Goal: Information Seeking & Learning: Check status

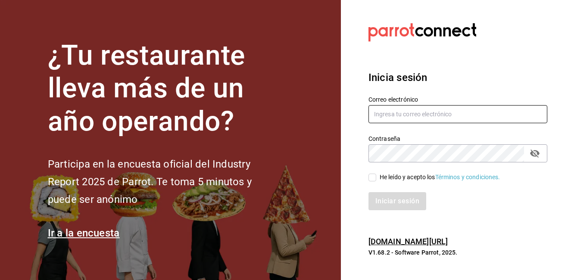
type input "[PERSON_NAME][EMAIL_ADDRESS][PERSON_NAME][DOMAIN_NAME]"
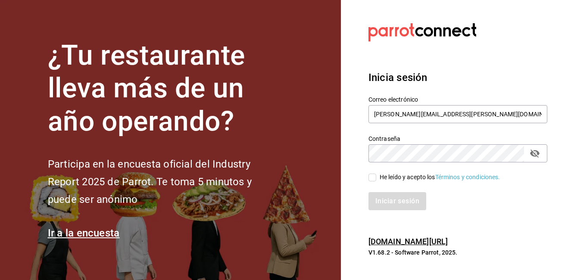
click at [374, 177] on input "He leído y acepto los Términos y condiciones." at bounding box center [373, 178] width 8 height 8
checkbox input "true"
click at [392, 196] on button "Iniciar sesión" at bounding box center [398, 201] width 59 height 18
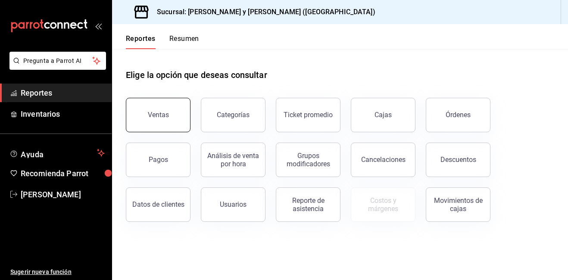
click at [182, 108] on button "Ventas" at bounding box center [158, 115] width 65 height 34
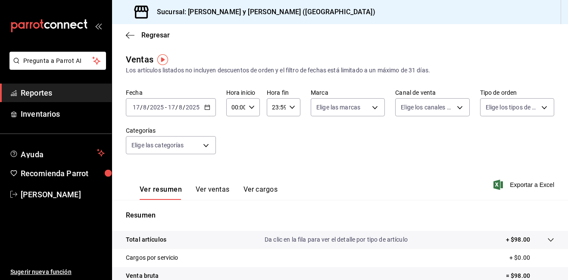
click at [207, 107] on icon "button" at bounding box center [207, 107] width 6 height 6
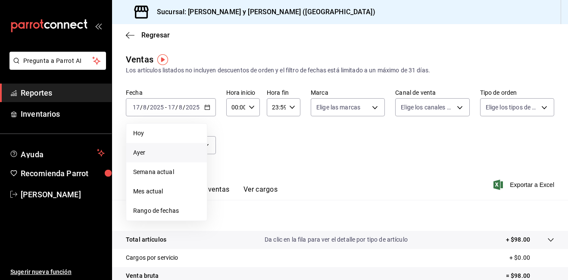
click at [146, 154] on span "Ayer" at bounding box center [166, 152] width 67 height 9
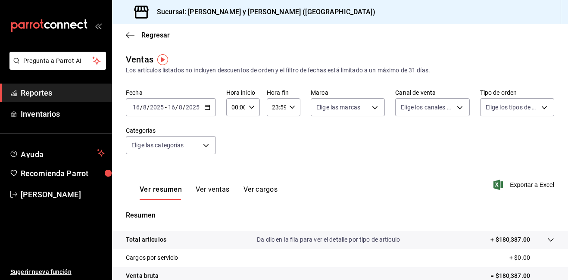
click at [252, 111] on div "00:00 Hora inicio" at bounding box center [243, 107] width 34 height 18
click at [235, 147] on span "05" at bounding box center [234, 146] width 3 height 7
type input "05:00"
click at [372, 108] on div at bounding box center [284, 140] width 568 height 280
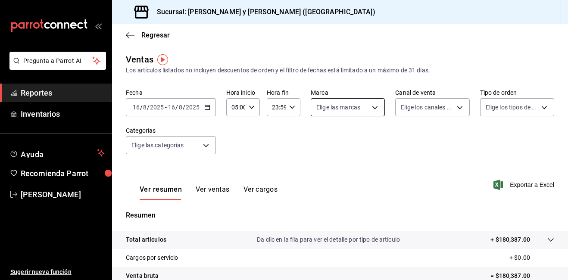
click at [373, 109] on body "Pregunta a Parrot AI Reportes Inventarios Ayuda Recomienda Parrot [PERSON_NAME]…" at bounding box center [284, 140] width 568 height 280
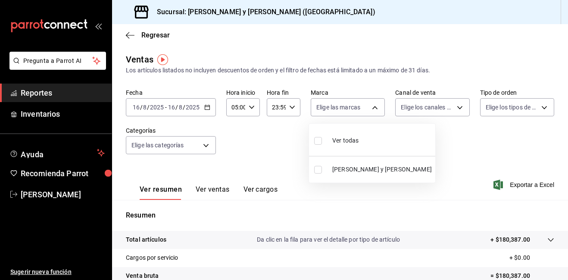
click at [320, 142] on input "checkbox" at bounding box center [318, 141] width 8 height 8
checkbox input "true"
type input "5c4b5436-b9cd-4a1a-b4e8-85329c7394cf"
checkbox input "true"
click at [456, 107] on div at bounding box center [284, 140] width 568 height 280
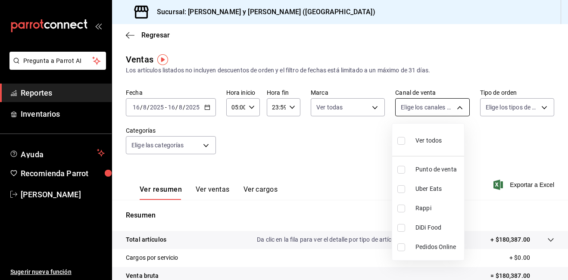
click at [455, 107] on body "Pregunta a Parrot AI Reportes Inventarios Ayuda Recomienda Parrot [PERSON_NAME]…" at bounding box center [284, 140] width 568 height 280
click at [403, 141] on input "checkbox" at bounding box center [402, 141] width 8 height 8
checkbox input "true"
type input "PARROT,UBER_EATS,RAPPI,DIDI_FOOD,ONLINE"
checkbox input "true"
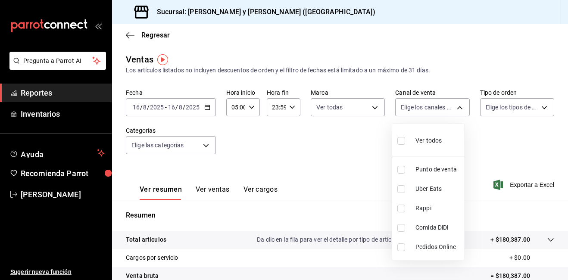
checkbox input "true"
click at [539, 109] on div at bounding box center [284, 140] width 568 height 280
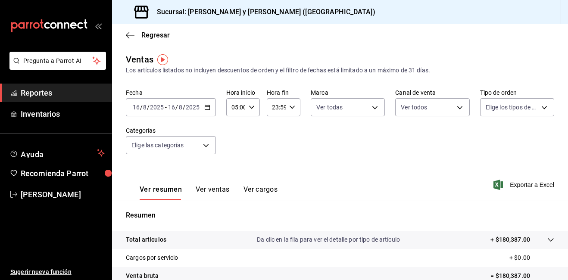
click at [538, 109] on body "Pregunta a Parrot AI Reportes Inventarios Ayuda Recomienda Parrot [PERSON_NAME]…" at bounding box center [284, 140] width 568 height 280
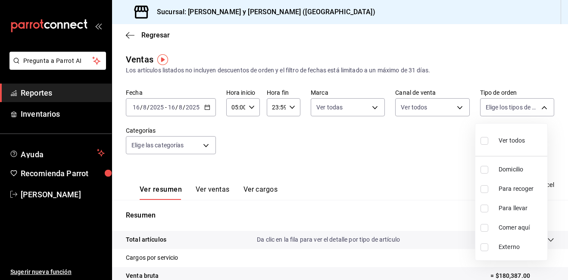
click at [487, 140] on input "checkbox" at bounding box center [485, 141] width 8 height 8
checkbox input "true"
type input "ba680d0a-1f34-4b04-824e-6ad3acaf04f7,2b77cb70-5460-4e10-9e7c-e3f2a48e8b4b,02b75…"
checkbox input "true"
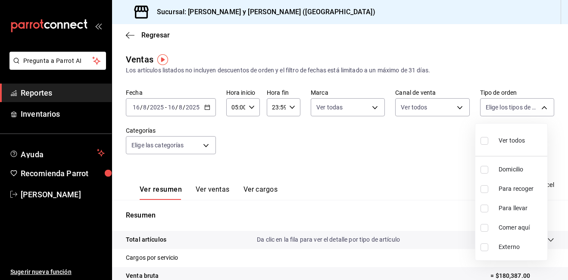
checkbox input "true"
click at [205, 144] on div at bounding box center [284, 140] width 568 height 280
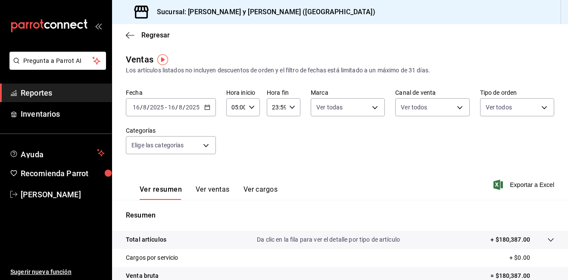
click at [205, 145] on body "Pregunta a Parrot AI Reportes Inventarios Ayuda Recomienda Parrot [PERSON_NAME]…" at bounding box center [284, 140] width 568 height 280
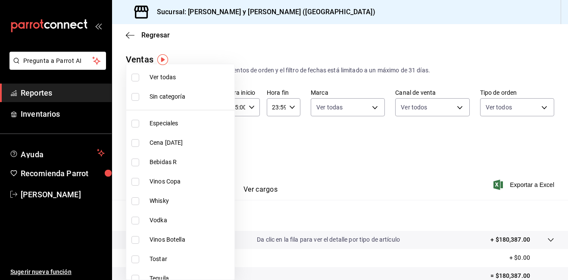
click at [139, 78] on input "checkbox" at bounding box center [136, 78] width 8 height 8
checkbox input "true"
type input "463cbe58-69f9-49c2-85c9-e7a3a82fd125,93b19971-b18f-4184-ad12-5f617cec116c,3e3b7…"
checkbox input "true"
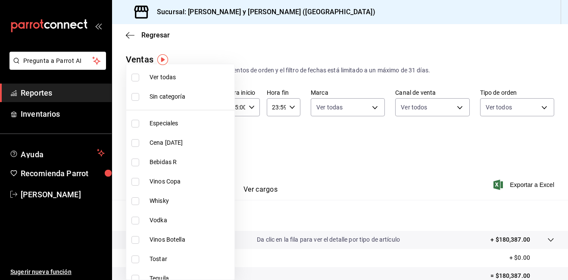
checkbox input "true"
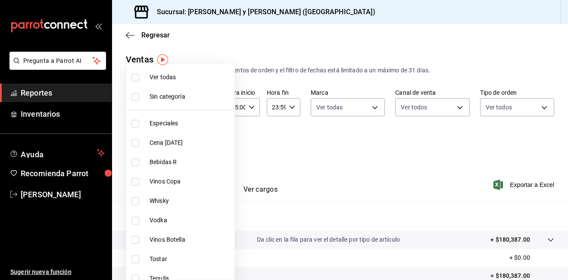
checkbox input "true"
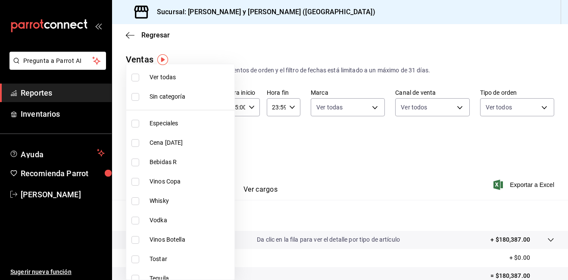
checkbox input "true"
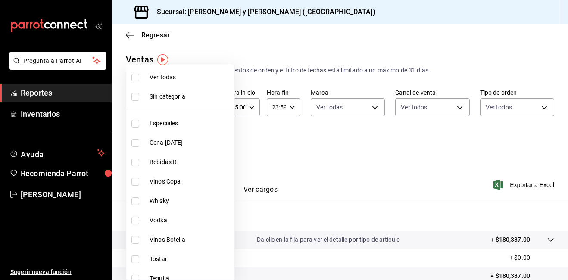
checkbox input "true"
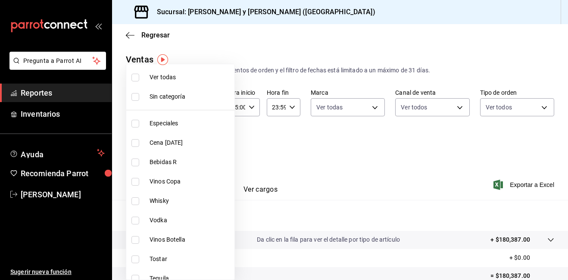
checkbox input "true"
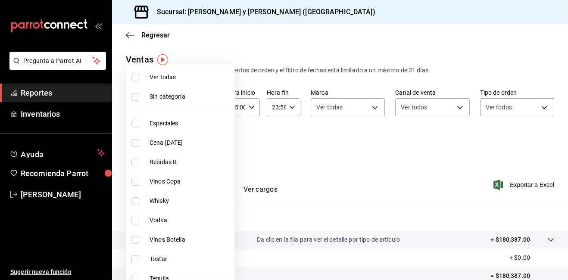
checkbox input "true"
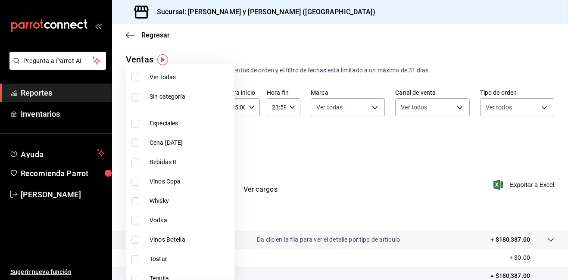
checkbox input "true"
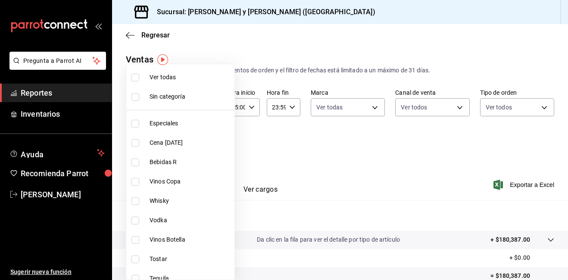
checkbox input "true"
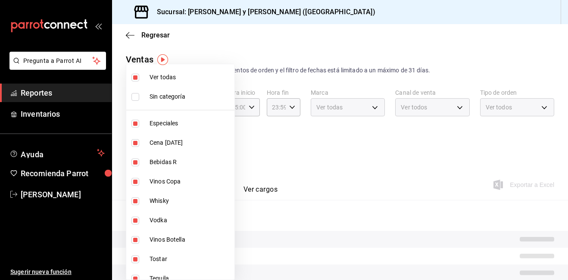
click at [301, 160] on div at bounding box center [284, 140] width 568 height 280
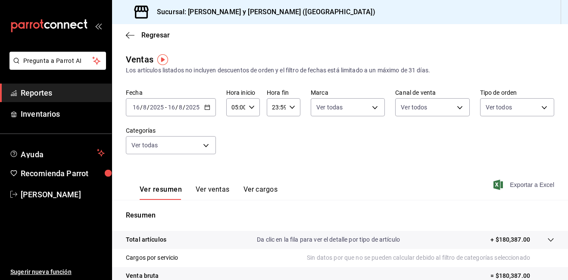
click at [498, 186] on span "Exportar a Excel" at bounding box center [524, 185] width 59 height 10
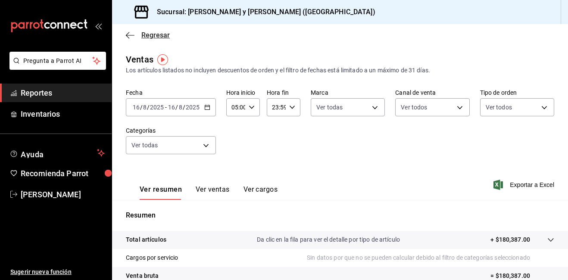
click at [132, 33] on icon "button" at bounding box center [130, 35] width 9 height 8
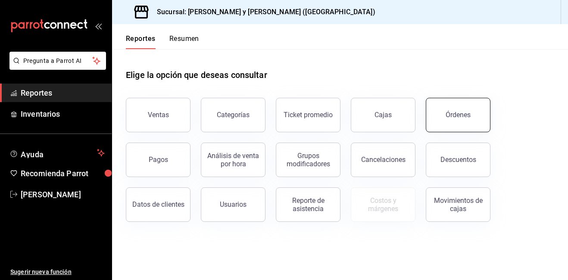
click at [439, 121] on button "Órdenes" at bounding box center [458, 115] width 65 height 34
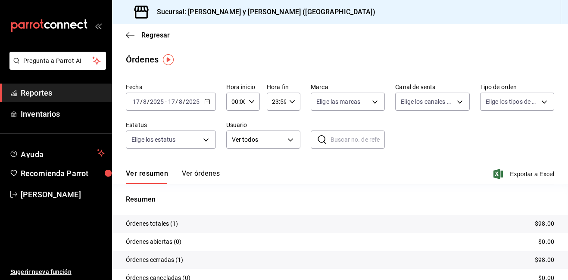
click at [206, 102] on icon "button" at bounding box center [207, 102] width 6 height 6
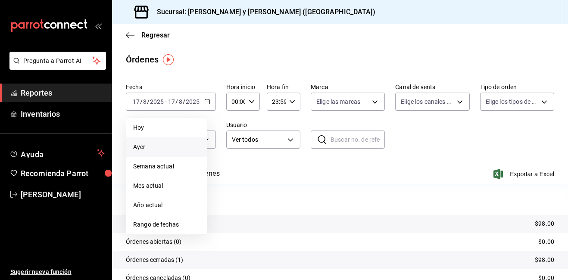
click at [149, 143] on span "Ayer" at bounding box center [166, 147] width 67 height 9
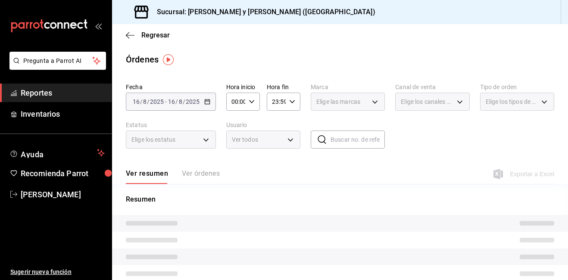
click at [253, 103] on icon "button" at bounding box center [252, 102] width 6 height 6
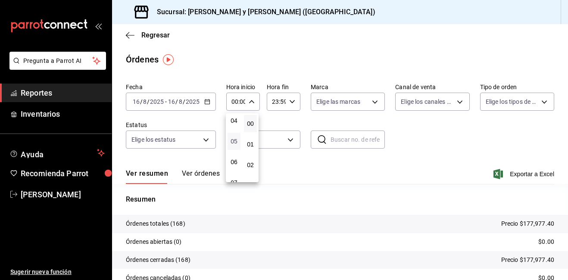
scroll to position [86, 0]
click at [235, 136] on button "05" at bounding box center [234, 140] width 13 height 17
type input "05:00"
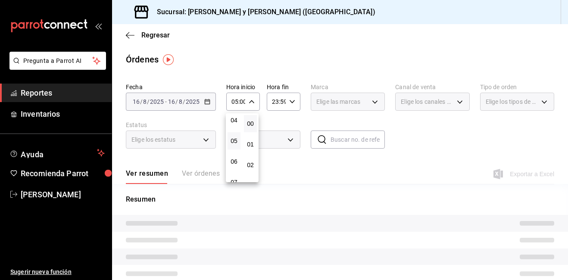
click at [372, 100] on div at bounding box center [284, 140] width 568 height 280
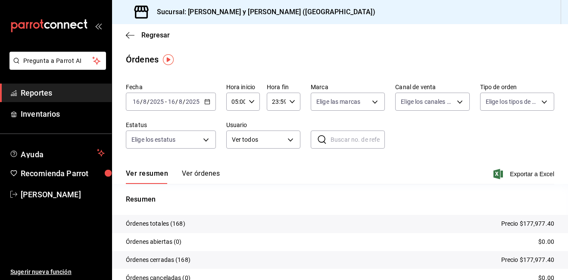
click at [372, 101] on body "Pregunta a Parrot AI Reportes Inventarios Ayuda Recomienda Parrot [PERSON_NAME]…" at bounding box center [284, 140] width 568 height 280
click at [318, 136] on input "checkbox" at bounding box center [318, 136] width 8 height 8
checkbox input "true"
type input "5c4b5436-b9cd-4a1a-b4e8-85329c7394cf"
checkbox input "true"
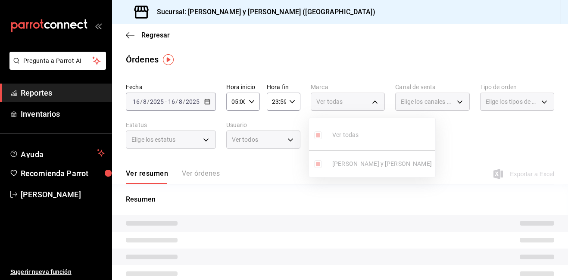
click at [453, 102] on div at bounding box center [284, 140] width 568 height 280
click at [455, 102] on div at bounding box center [284, 140] width 568 height 280
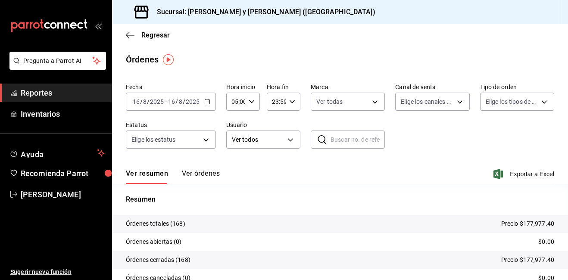
click at [455, 102] on body "Pregunta a Parrot AI Reportes Inventarios Ayuda Recomienda Parrot [PERSON_NAME]…" at bounding box center [284, 140] width 568 height 280
click at [401, 135] on input "checkbox" at bounding box center [402, 136] width 8 height 8
checkbox input "true"
type input "PARROT,UBER_EATS,RAPPI,DIDI_FOOD,ONLINE"
checkbox input "true"
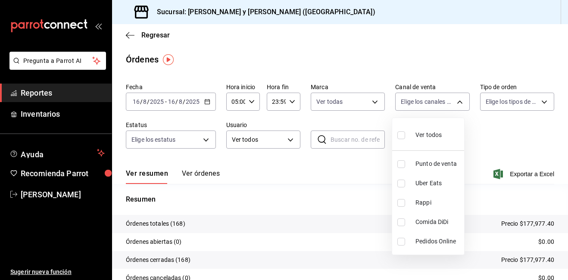
checkbox input "true"
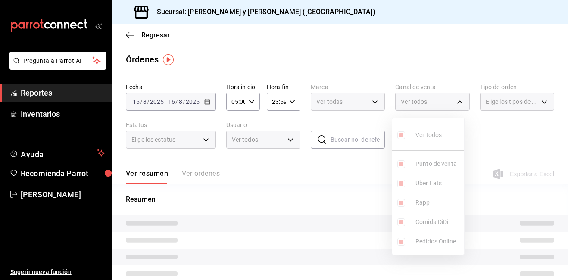
click at [526, 125] on div at bounding box center [284, 140] width 568 height 280
click at [540, 100] on body "Pregunta a Parrot AI Reportes Inventarios Ayuda Recomienda Parrot [PERSON_NAME]…" at bounding box center [284, 140] width 568 height 280
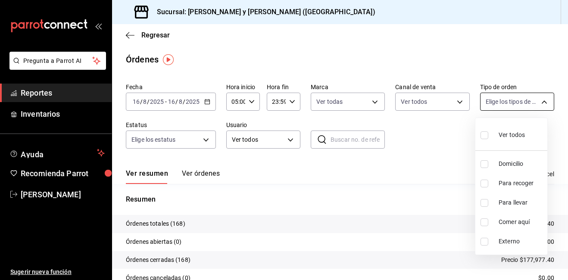
click at [540, 100] on div at bounding box center [284, 140] width 568 height 280
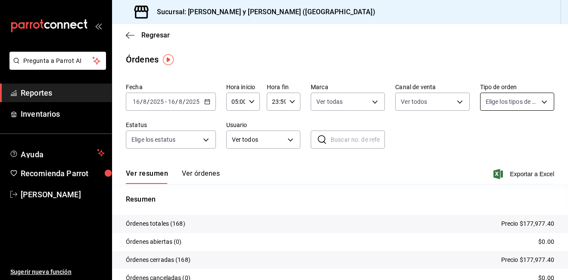
click at [538, 102] on body "Pregunta a Parrot AI Reportes Inventarios Ayuda Recomienda Parrot [PERSON_NAME]…" at bounding box center [284, 140] width 568 height 280
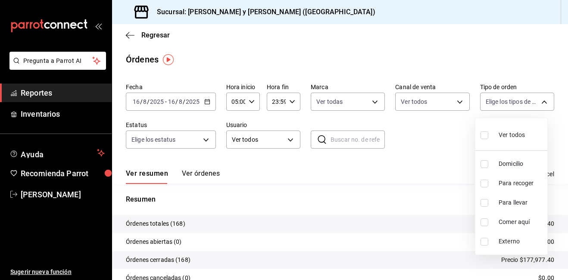
click at [484, 133] on input "checkbox" at bounding box center [485, 136] width 8 height 8
checkbox input "true"
type input "ba680d0a-1f34-4b04-824e-6ad3acaf04f7,2b77cb70-5460-4e10-9e7c-e3f2a48e8b4b,02b75…"
checkbox input "true"
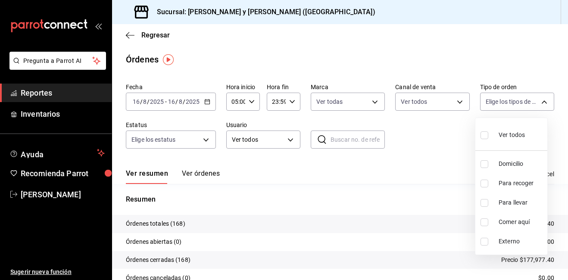
checkbox input "true"
click at [206, 138] on div at bounding box center [284, 140] width 568 height 280
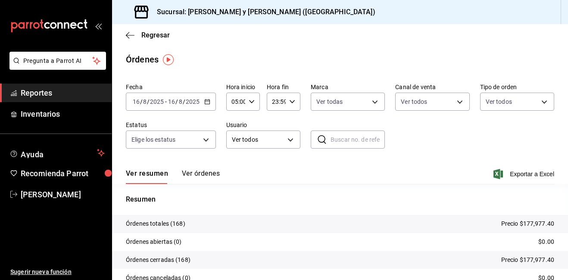
click at [207, 138] on div "Ver todos Domicilio Para recoger Para llevar Comer aquí Externo" at bounding box center [284, 140] width 568 height 280
click at [205, 140] on body "Pregunta a Parrot AI Reportes Inventarios Ayuda Recomienda Parrot [PERSON_NAME]…" at bounding box center [284, 140] width 568 height 280
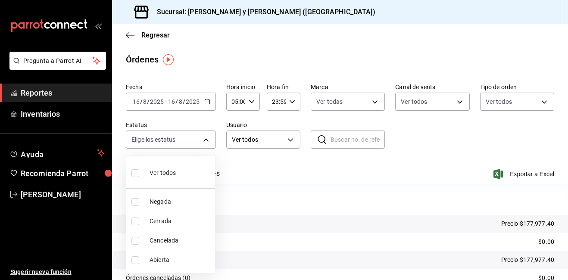
click at [133, 173] on input "checkbox" at bounding box center [136, 173] width 8 height 8
checkbox input "true"
type input "DENIED,FINISHED,CANCELED,OPEN"
checkbox input "true"
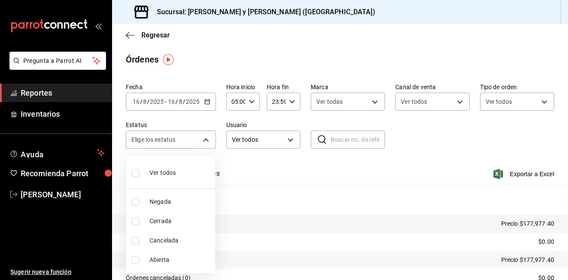
checkbox input "true"
click at [454, 169] on div at bounding box center [284, 140] width 568 height 280
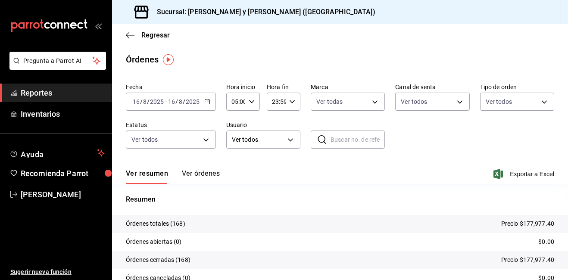
click at [494, 171] on icon "button" at bounding box center [498, 174] width 9 height 10
